Goal: Information Seeking & Learning: Learn about a topic

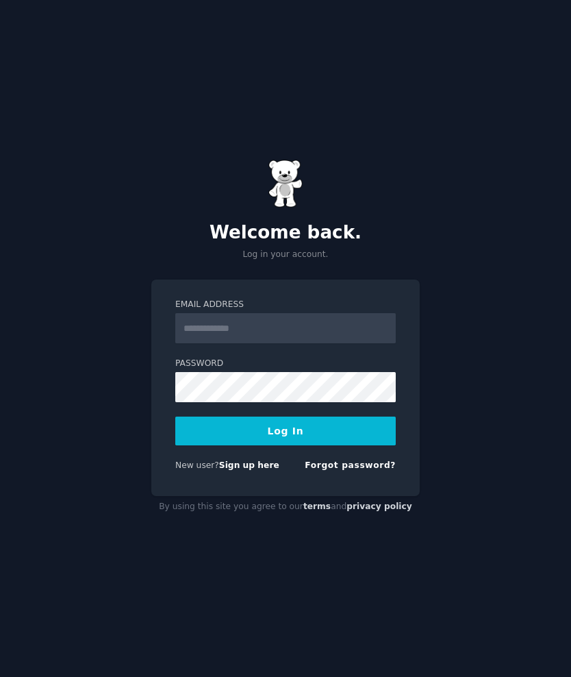
scroll to position [56, 0]
click at [322, 313] on input "Email Address" at bounding box center [285, 328] width 220 height 30
type input "**********"
click at [293, 416] on button "Log In" at bounding box center [285, 430] width 220 height 29
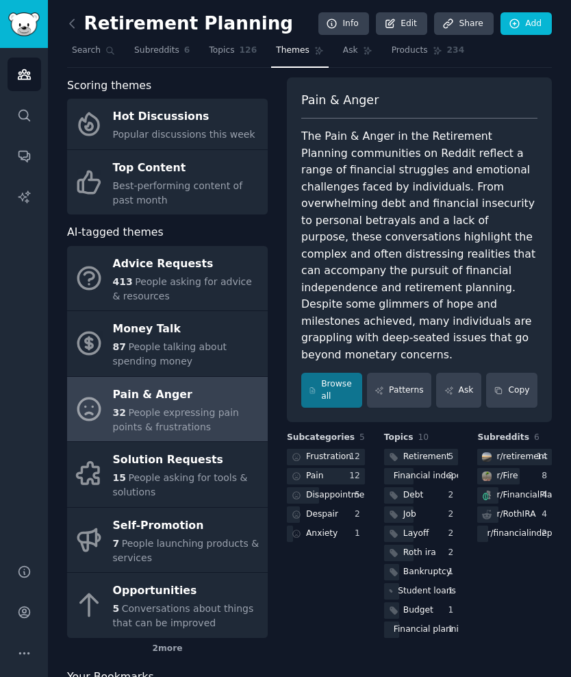
click at [151, 284] on span "People asking for advice & resources" at bounding box center [182, 288] width 139 height 25
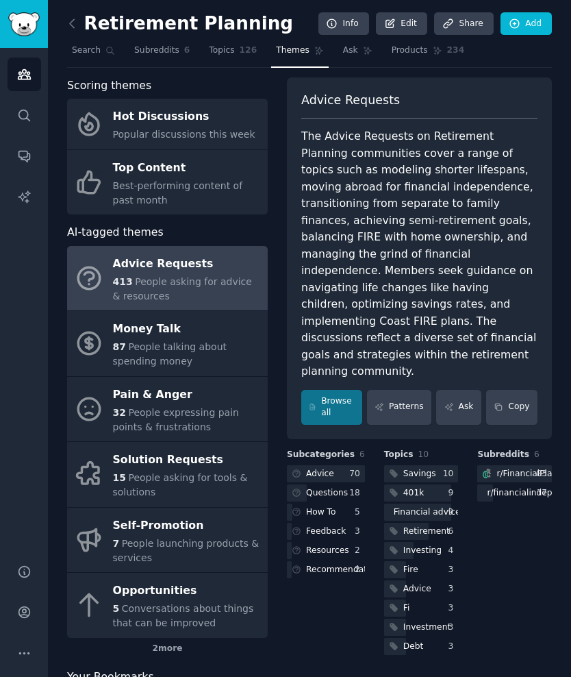
click at [332, 468] on div "Advice" at bounding box center [320, 474] width 28 height 12
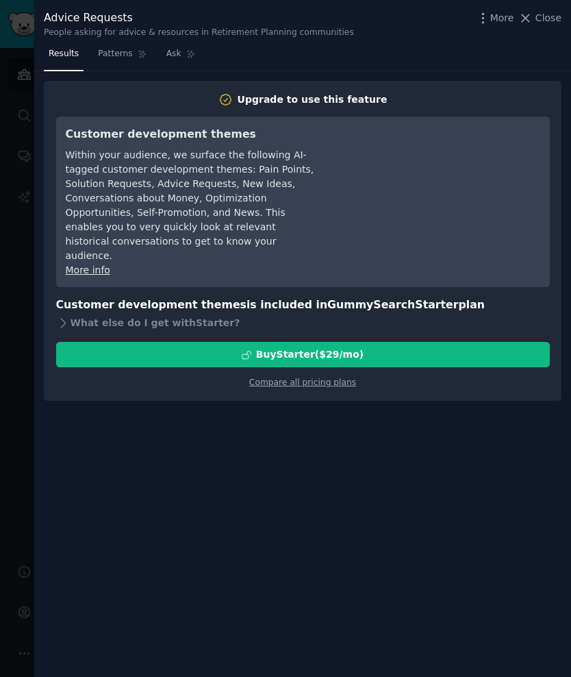
click at [292, 672] on div "Results Patterns Ask Upgrade to use this feature Customer development themes Wi…" at bounding box center [302, 359] width 537 height 633
